Goal: Check status

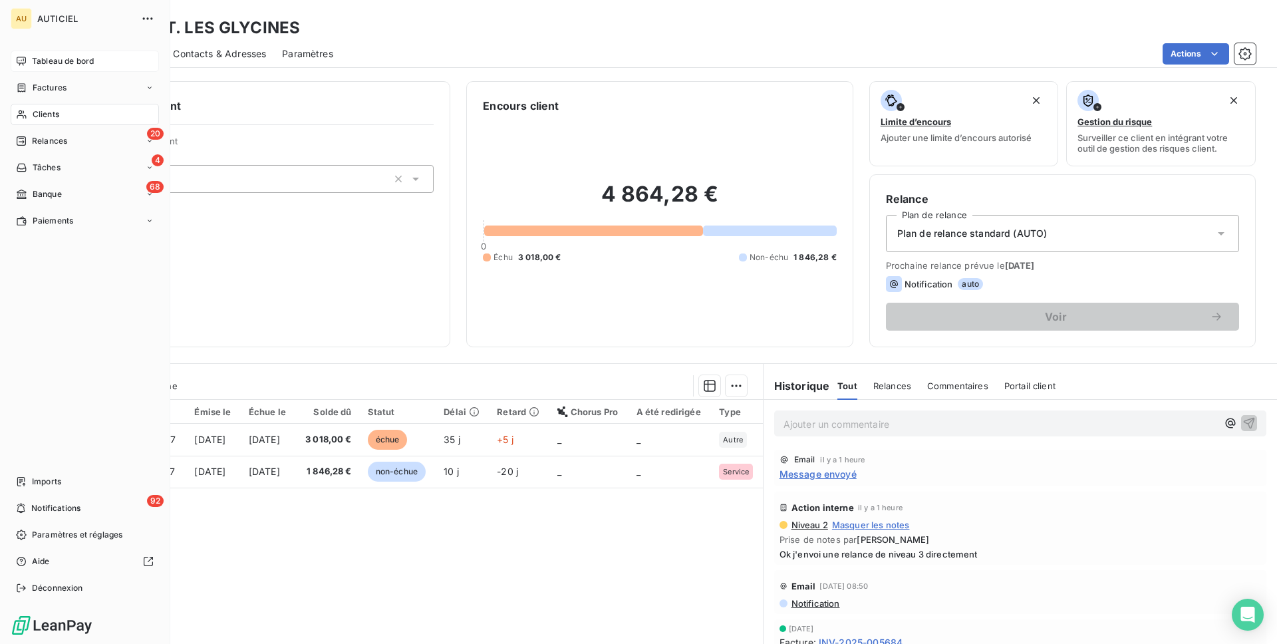
click at [36, 59] on span "Tableau de bord" at bounding box center [63, 61] width 62 height 12
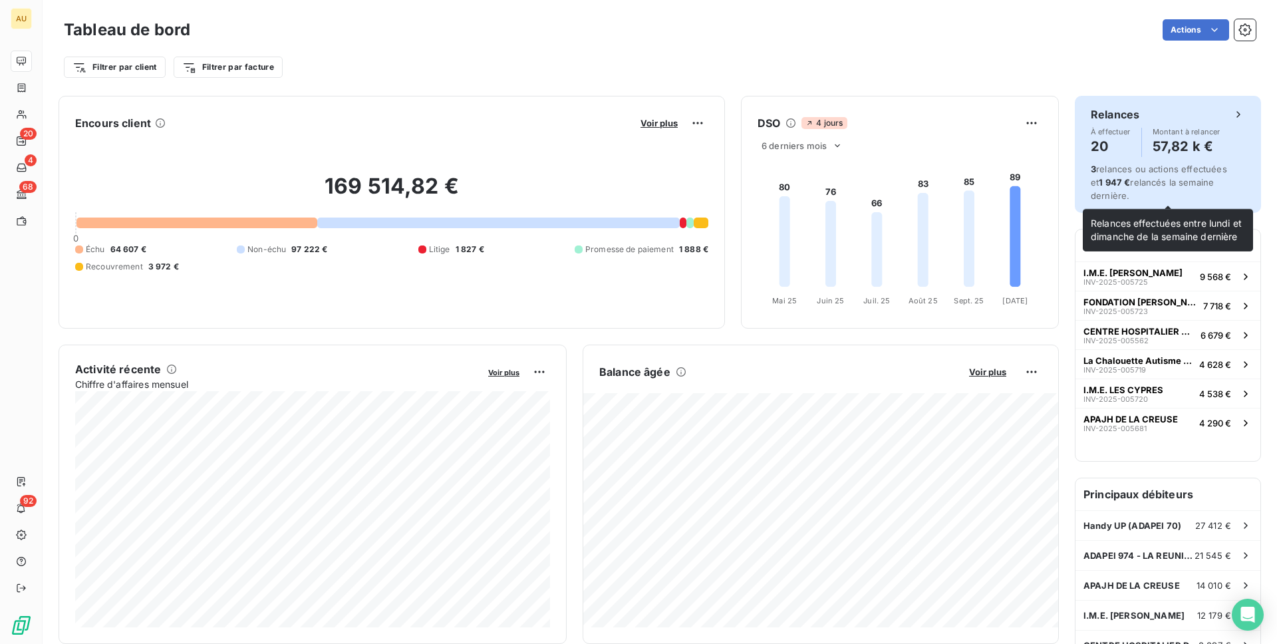
click at [1163, 176] on span "3 relances ou actions effectuées et 1 947 € relancés la semaine dernière." at bounding box center [1159, 182] width 136 height 38
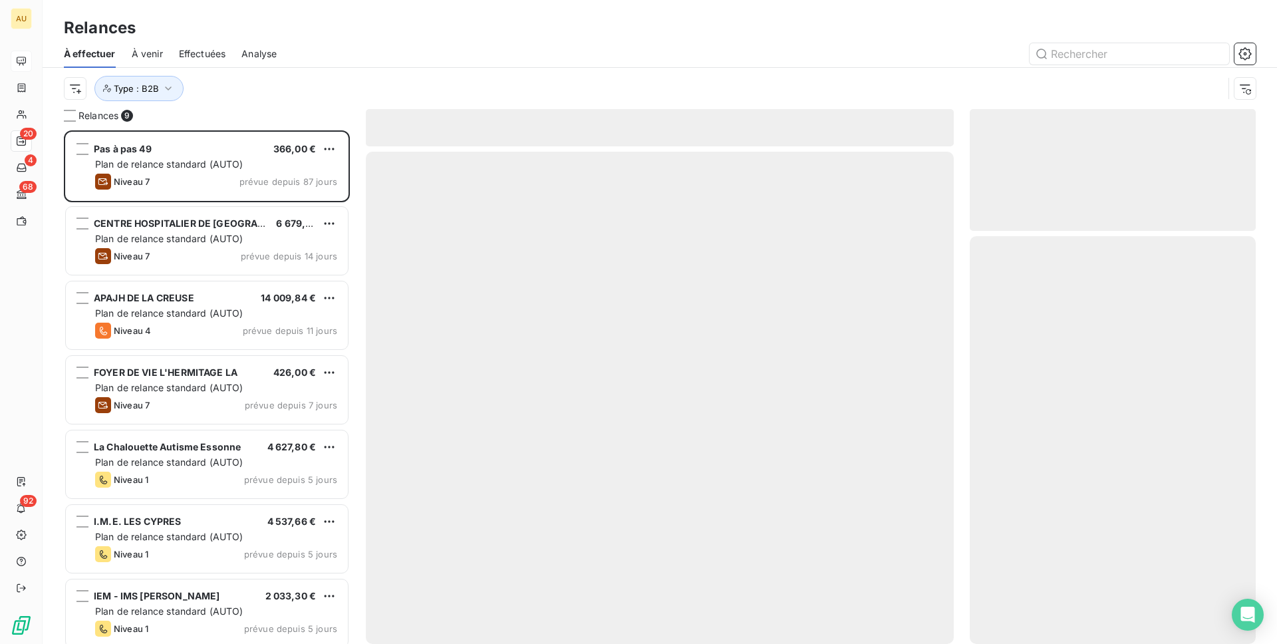
scroll to position [514, 286]
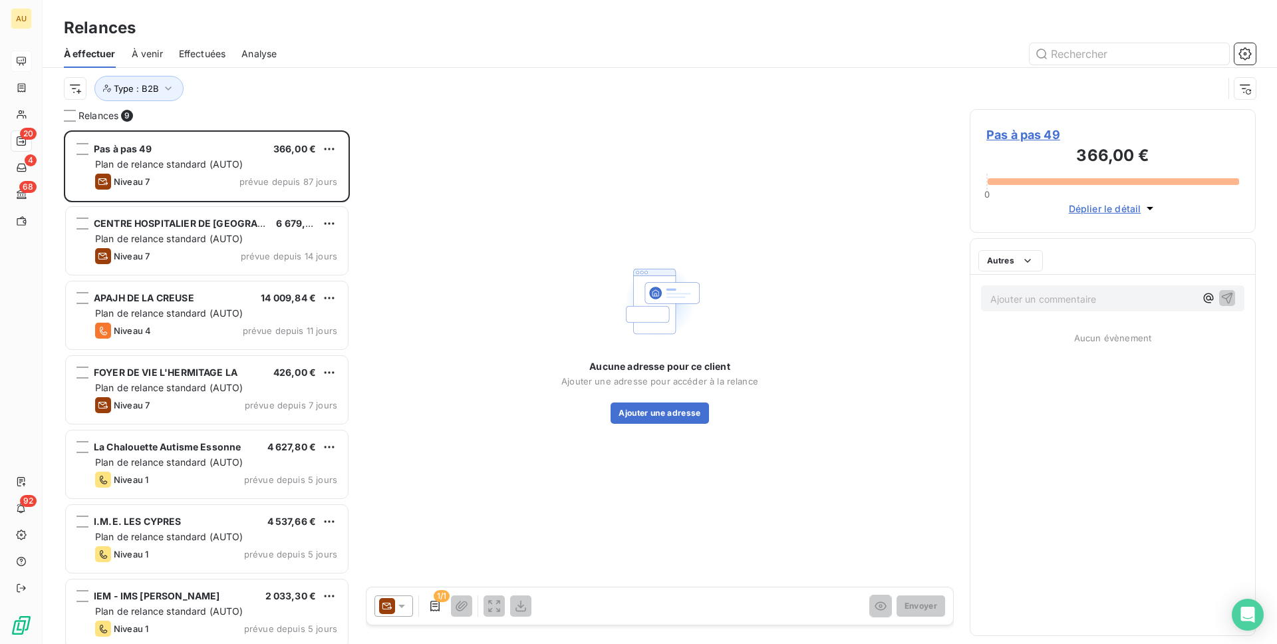
click at [203, 53] on span "Effectuées" at bounding box center [202, 53] width 47 height 13
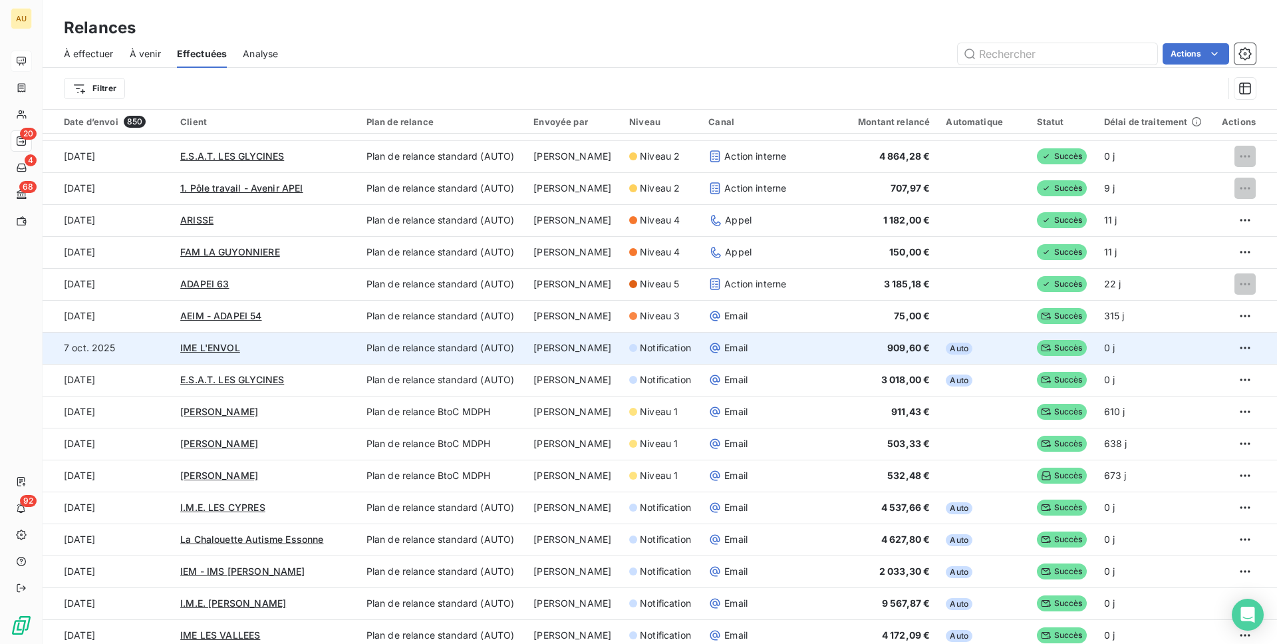
scroll to position [27, 0]
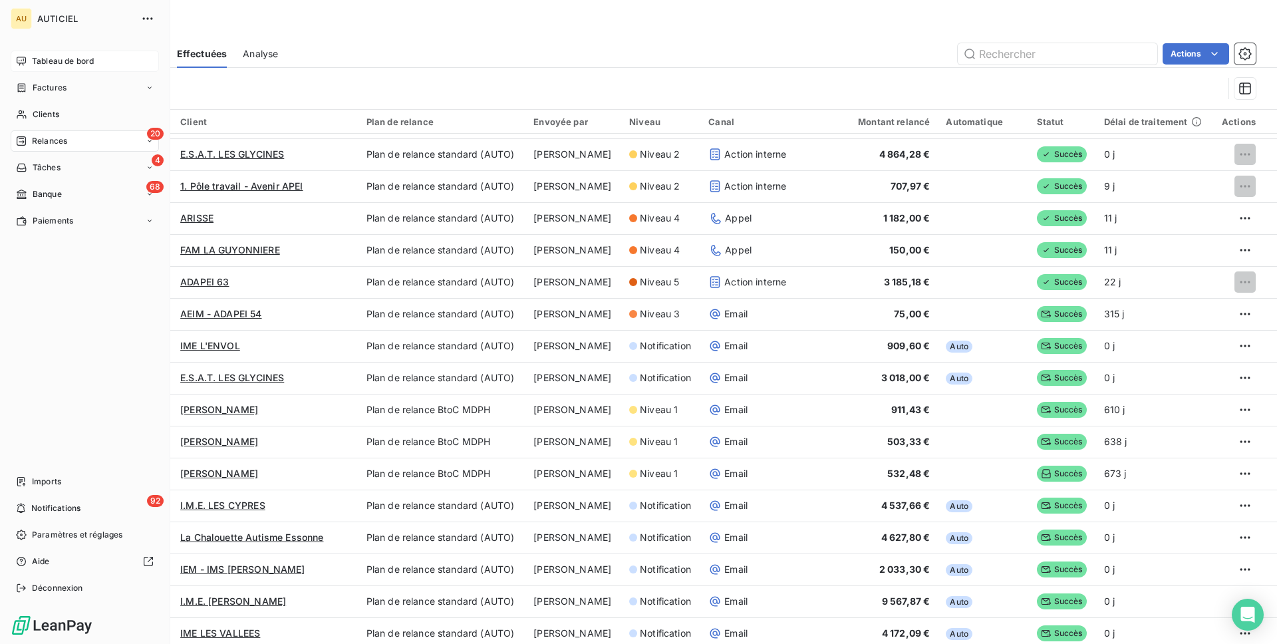
click at [40, 66] on span "Tableau de bord" at bounding box center [63, 61] width 62 height 12
